Goal: Task Accomplishment & Management: Manage account settings

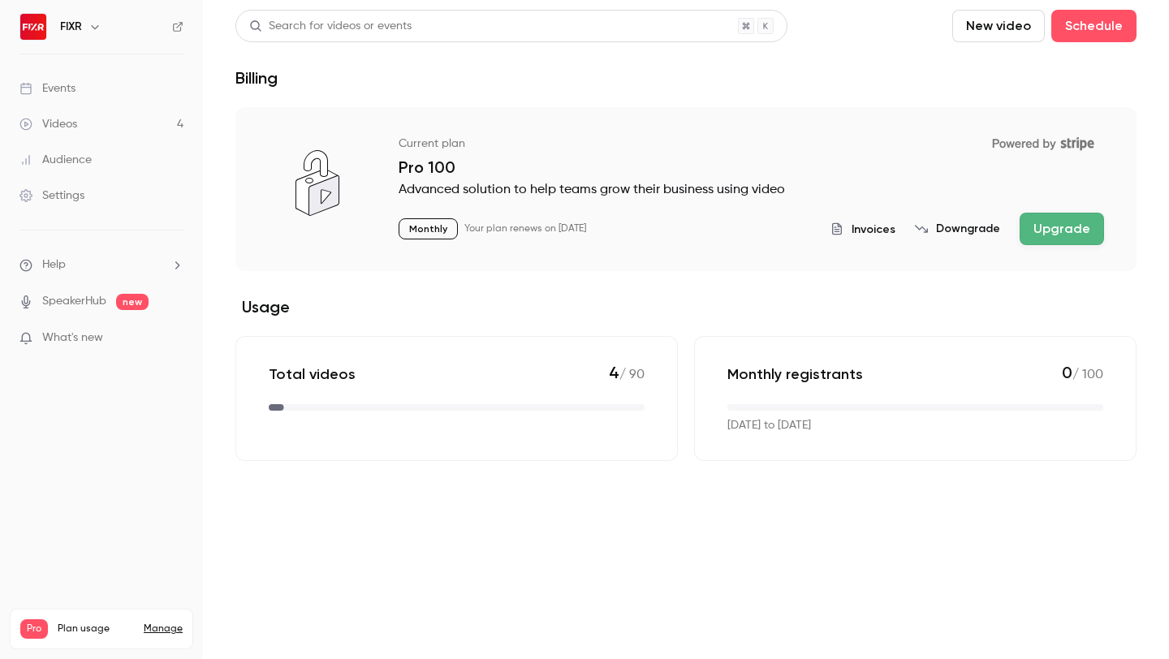
click at [85, 623] on span "Plan usage" at bounding box center [96, 629] width 76 height 13
click at [162, 623] on link "Manage" at bounding box center [163, 629] width 39 height 13
click at [119, 330] on p "What's new" at bounding box center [88, 338] width 138 height 17
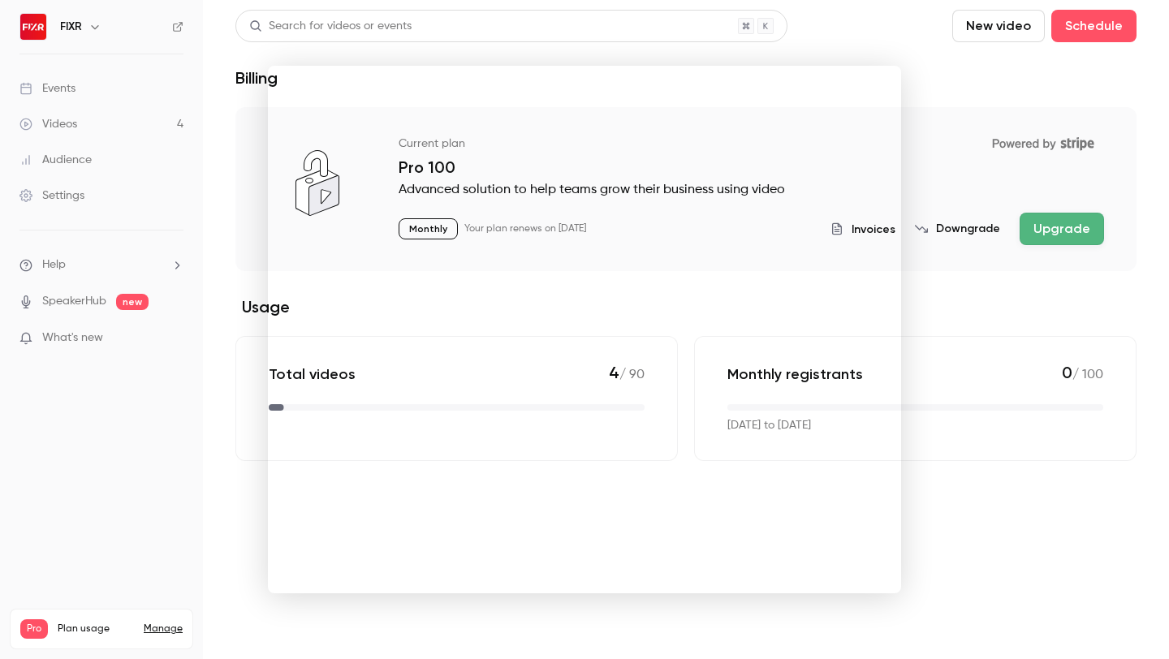
click at [958, 478] on div at bounding box center [584, 329] width 1169 height 659
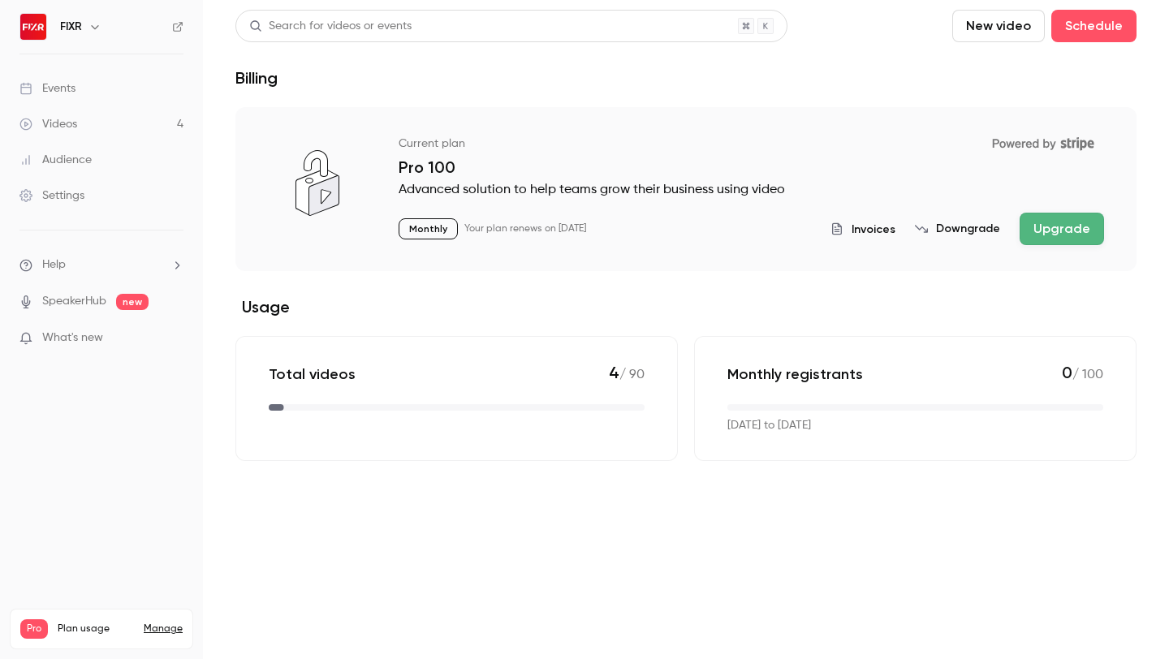
click at [171, 623] on link "Manage" at bounding box center [163, 629] width 39 height 13
click at [433, 223] on p "Monthly" at bounding box center [428, 228] width 59 height 21
click at [951, 226] on button "Downgrade" at bounding box center [957, 229] width 85 height 16
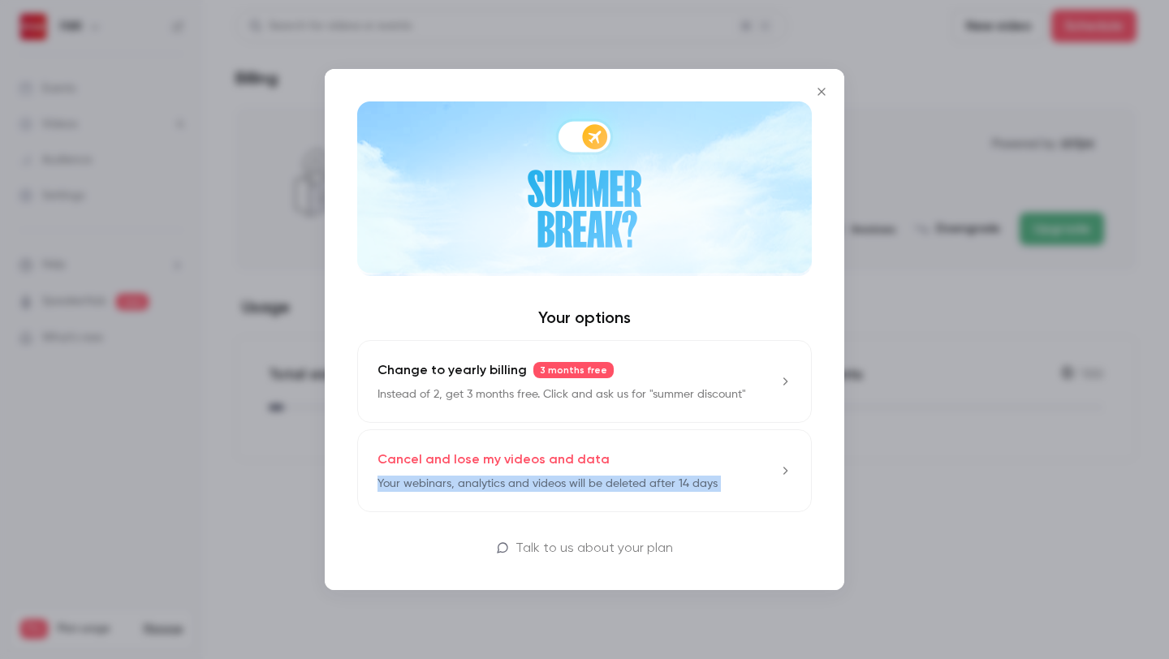
drag, startPoint x: 534, startPoint y: 470, endPoint x: 438, endPoint y: 521, distance: 108.6
click at [438, 521] on div "Your options Change to yearly billing 3 months free Instead of 2, get 3 months …" at bounding box center [585, 329] width 520 height 521
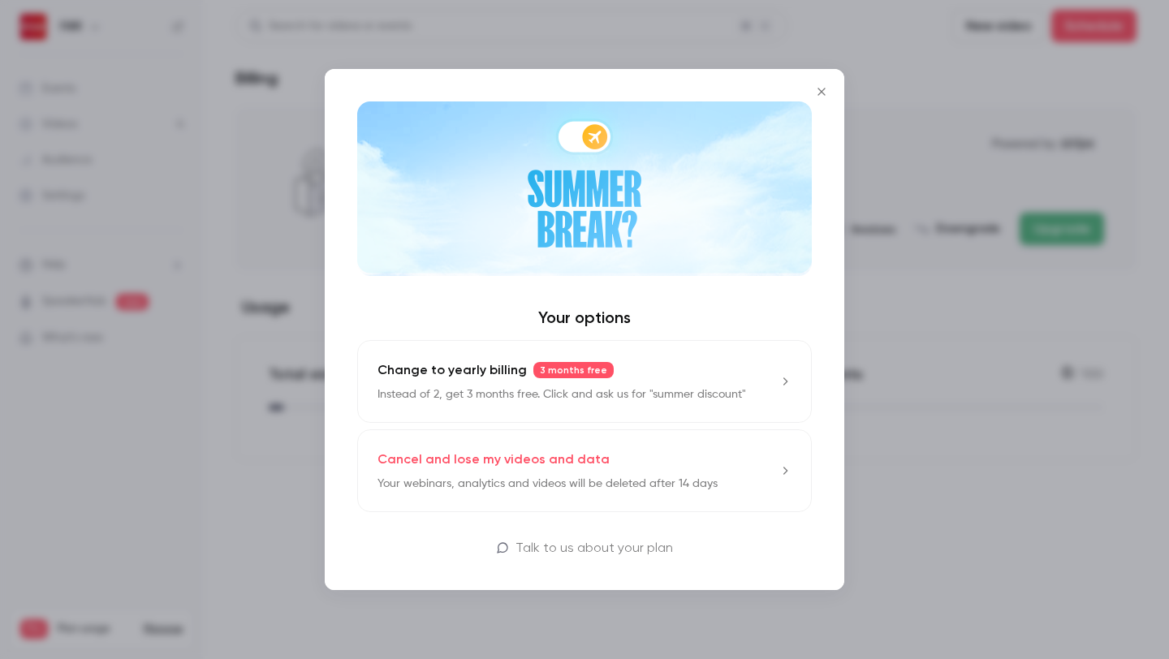
click at [409, 529] on div "Your options Change to yearly billing 3 months free Instead of 2, get 3 months …" at bounding box center [585, 329] width 520 height 521
click at [607, 457] on div "Cancel and lose my videos and data Your webinars, analytics and videos will be …" at bounding box center [548, 471] width 340 height 42
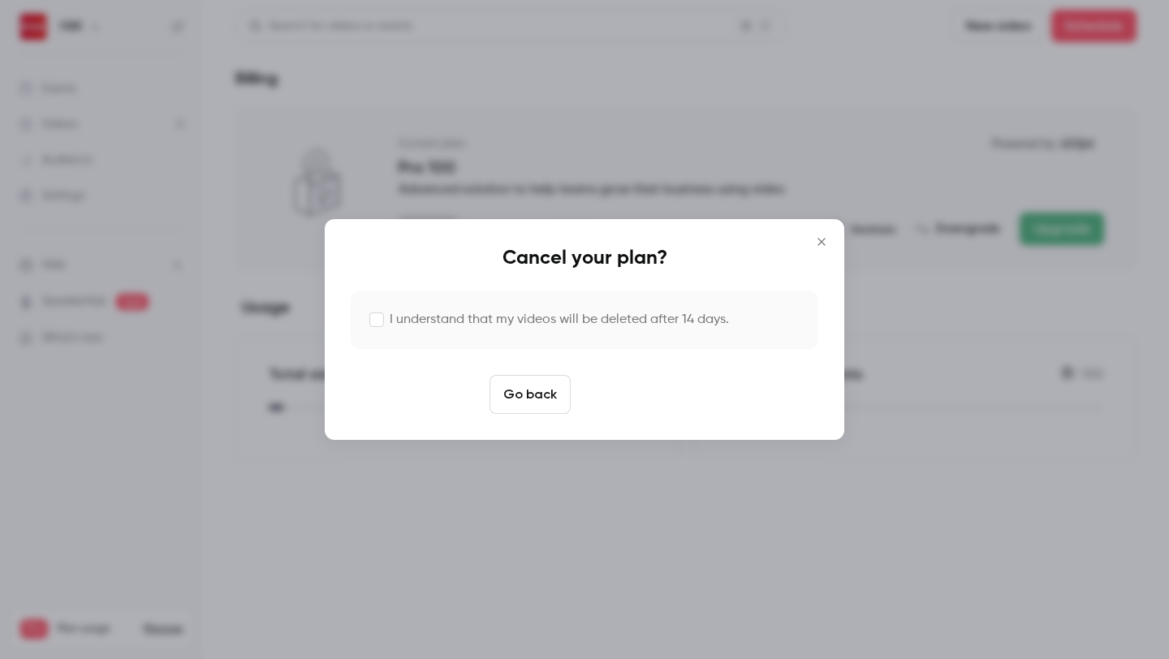
click at [618, 380] on button "Cancel plan" at bounding box center [628, 394] width 103 height 39
